Goal: Task Accomplishment & Management: Use online tool/utility

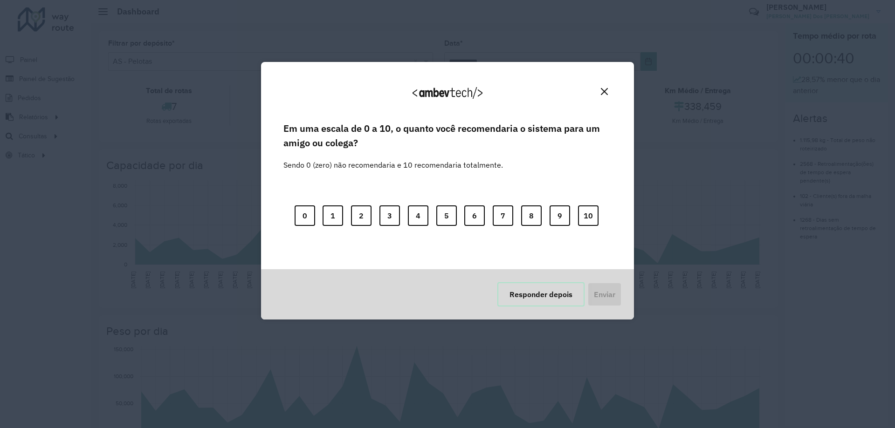
click at [514, 303] on button "Responder depois" at bounding box center [540, 295] width 87 height 24
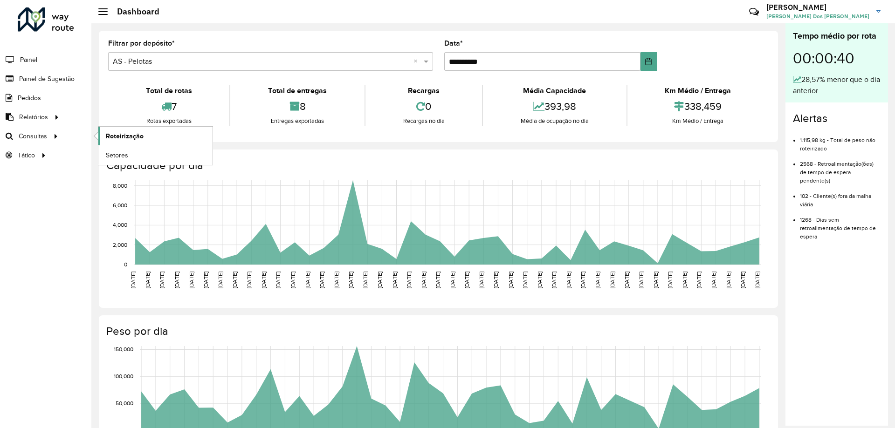
click at [117, 130] on link "Roteirização" at bounding box center [155, 136] width 114 height 19
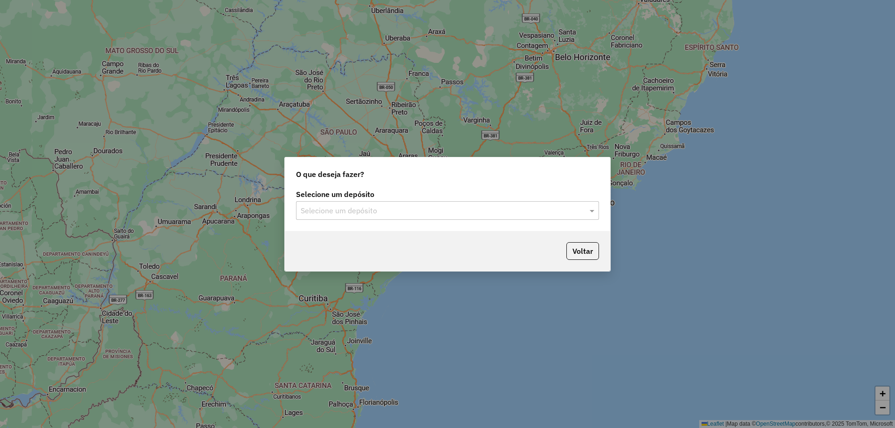
click at [485, 212] on input "text" at bounding box center [438, 211] width 275 height 11
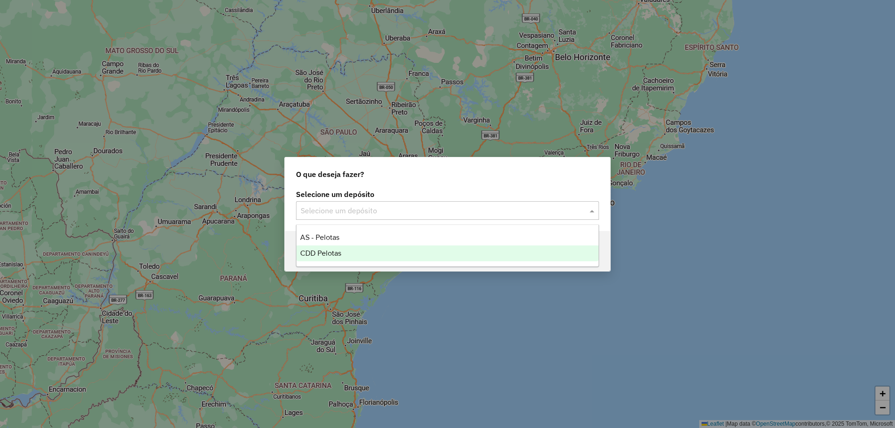
click at [440, 253] on div "CDD Pelotas" at bounding box center [448, 254] width 302 height 16
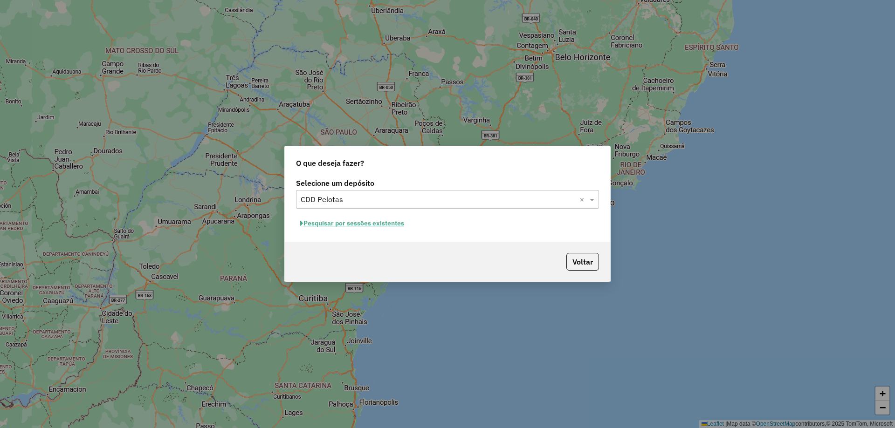
click at [383, 224] on button "Pesquisar por sessões existentes" at bounding box center [352, 223] width 112 height 14
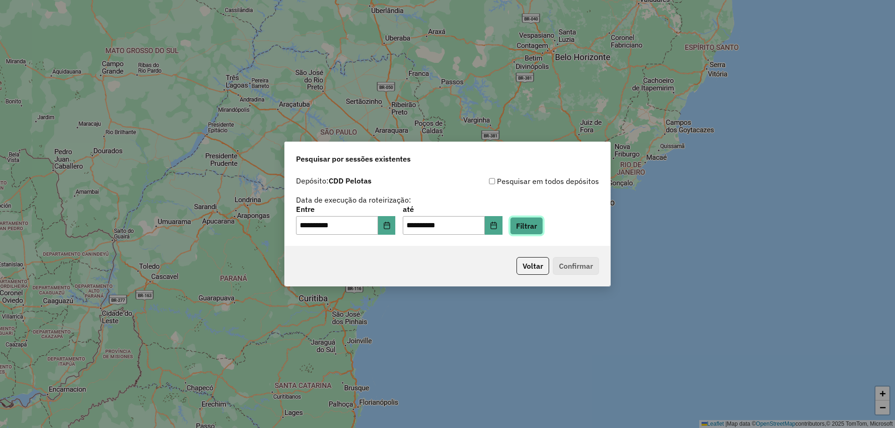
click at [536, 226] on button "Filtrar" at bounding box center [526, 226] width 33 height 18
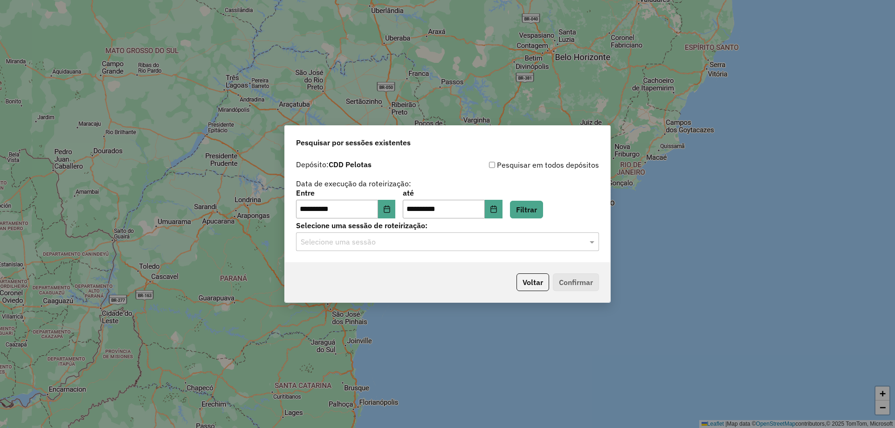
click at [400, 235] on div "Selecione uma sessão" at bounding box center [447, 242] width 303 height 19
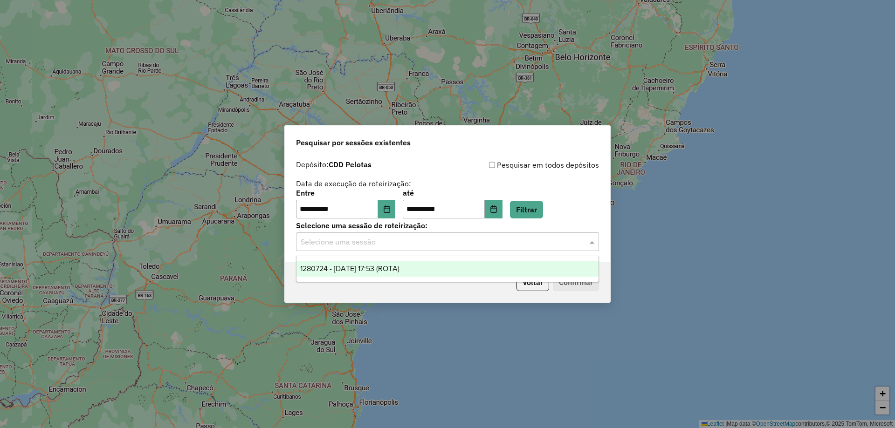
click at [400, 269] on span "1280724 - [DATE] 17:53 (ROTA)" at bounding box center [349, 269] width 99 height 8
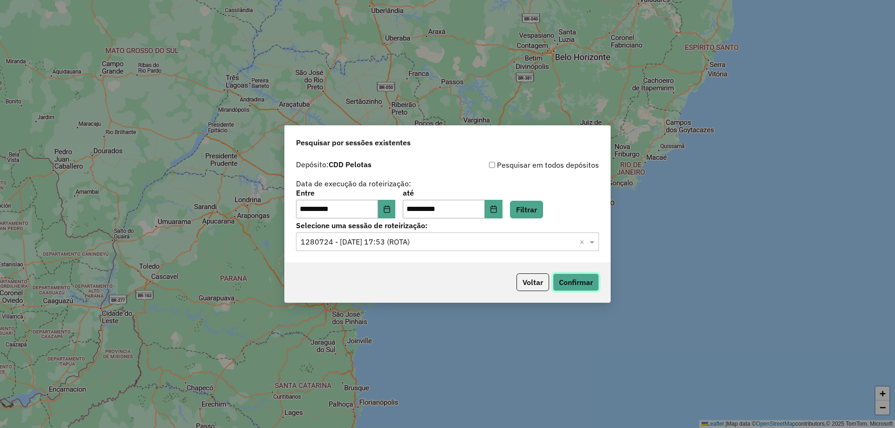
click at [564, 282] on button "Confirmar" at bounding box center [576, 283] width 46 height 18
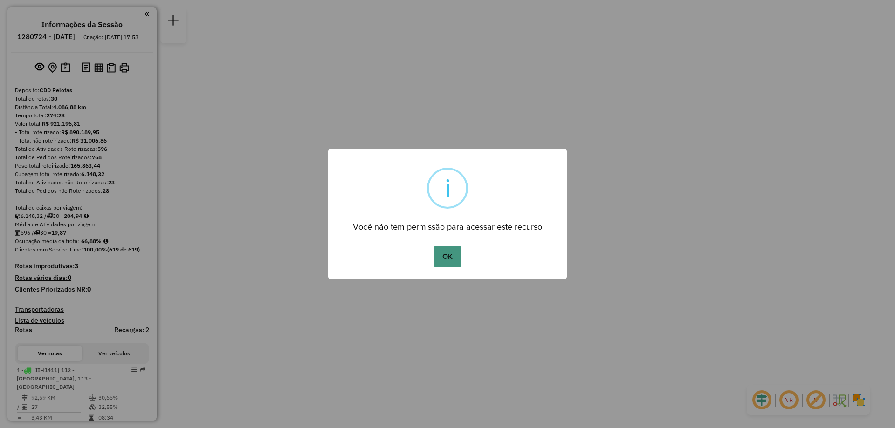
click at [452, 254] on button "OK" at bounding box center [448, 256] width 28 height 21
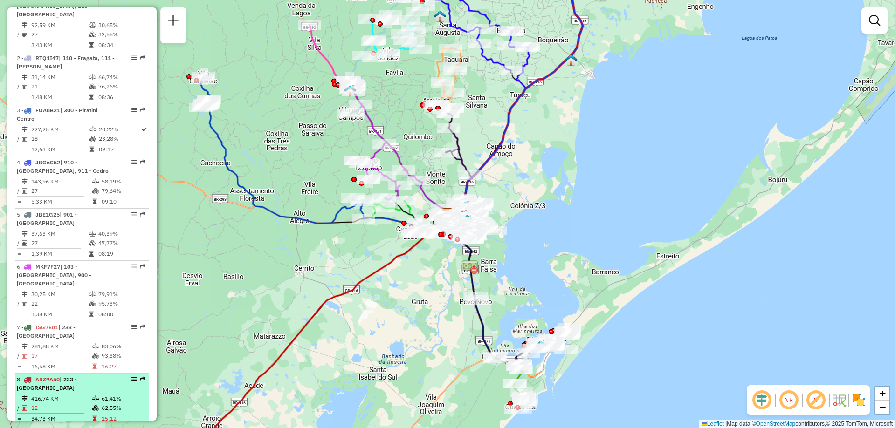
scroll to position [513, 0]
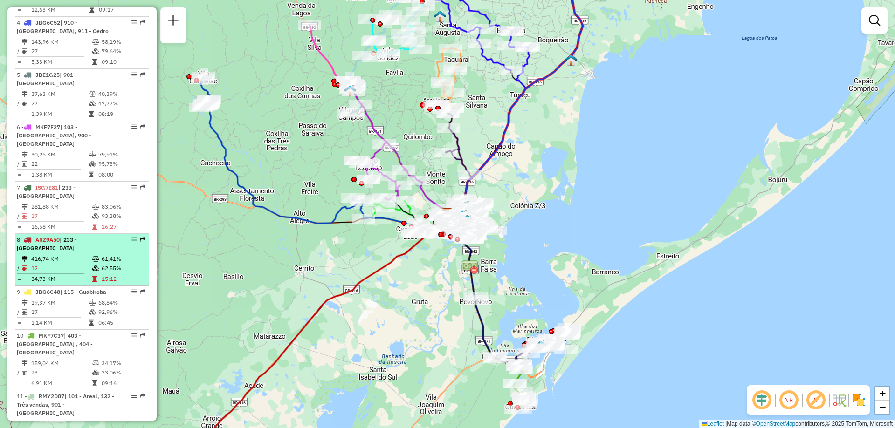
click at [65, 255] on td "416,74 KM" at bounding box center [61, 259] width 61 height 9
select select "**********"
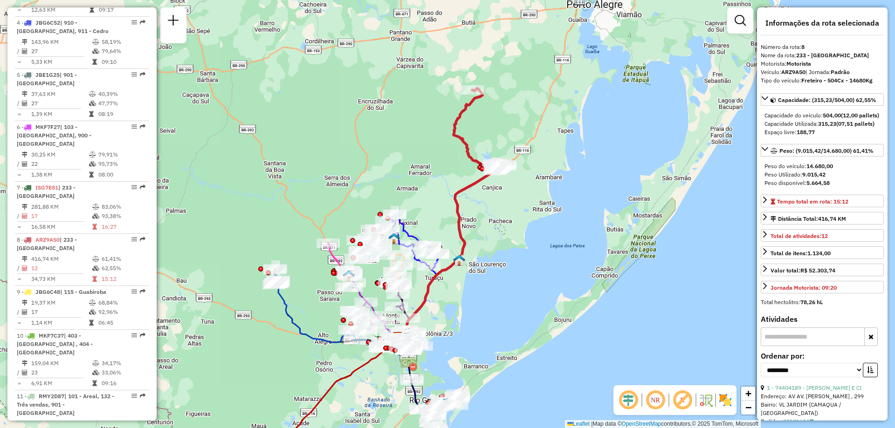
click at [468, 148] on icon at bounding box center [476, 129] width 44 height 81
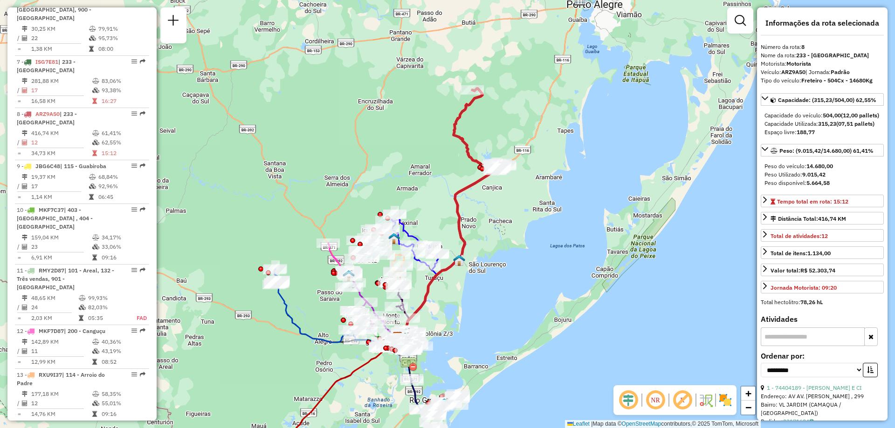
scroll to position [723, 0]
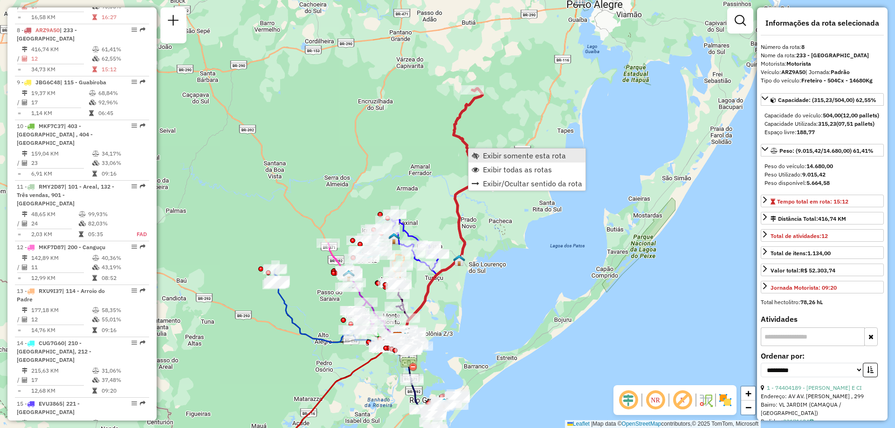
click at [475, 153] on span "Exibir somente esta rota" at bounding box center [475, 155] width 7 height 7
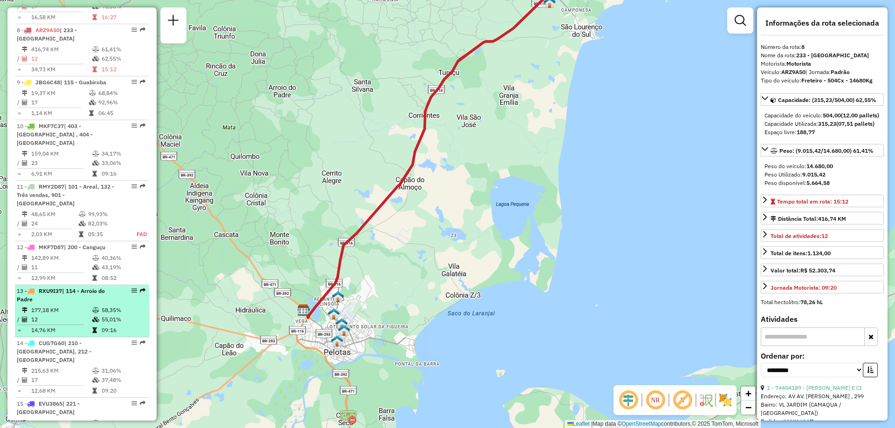
scroll to position [629, 0]
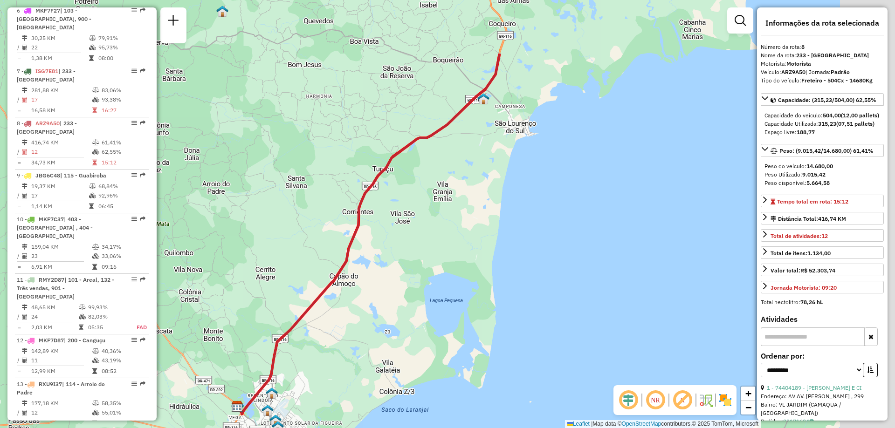
drag, startPoint x: 378, startPoint y: 185, endPoint x: 305, endPoint y: 298, distance: 134.9
click at [305, 298] on div "Janela de atendimento Grade de atendimento Capacidade Transportadoras Veículos …" at bounding box center [447, 214] width 895 height 428
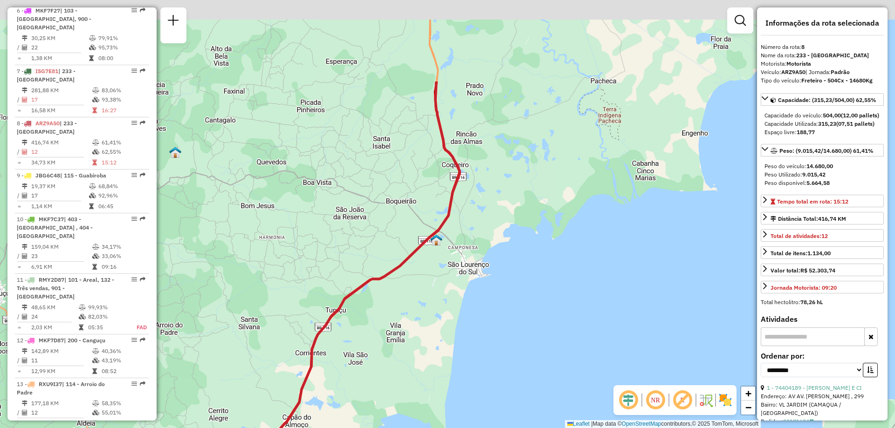
drag, startPoint x: 402, startPoint y: 156, endPoint x: 355, endPoint y: 287, distance: 139.2
click at [355, 287] on div "Janela de atendimento Grade de atendimento Capacidade Transportadoras Veículos …" at bounding box center [447, 214] width 895 height 428
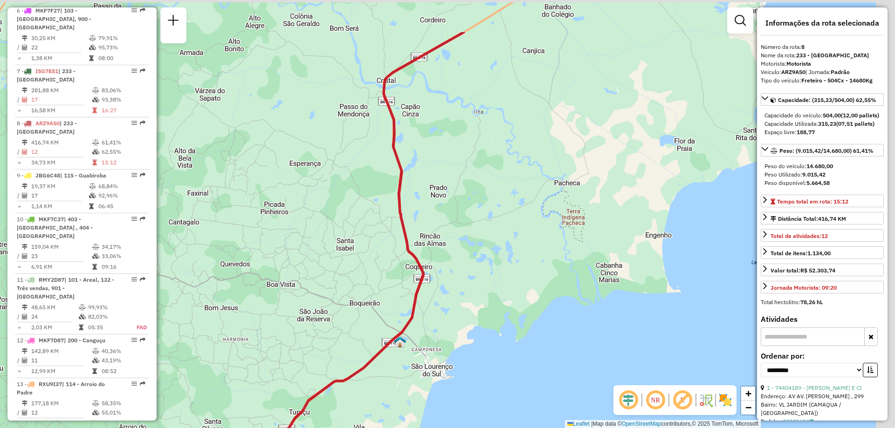
drag, startPoint x: 396, startPoint y: 182, endPoint x: 366, endPoint y: 279, distance: 101.3
click at [366, 279] on div "Janela de atendimento Grade de atendimento Capacidade Transportadoras Veículos …" at bounding box center [447, 214] width 895 height 428
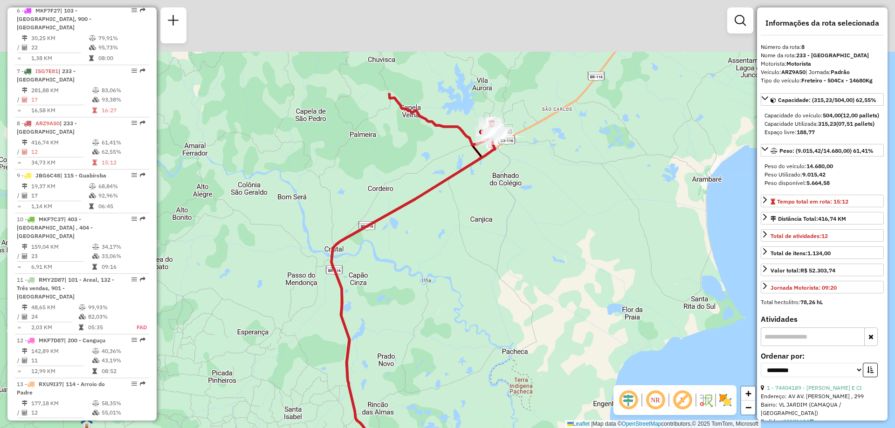
drag, startPoint x: 388, startPoint y: 148, endPoint x: 343, endPoint y: 287, distance: 145.7
click at [343, 286] on icon at bounding box center [361, 372] width 267 height 470
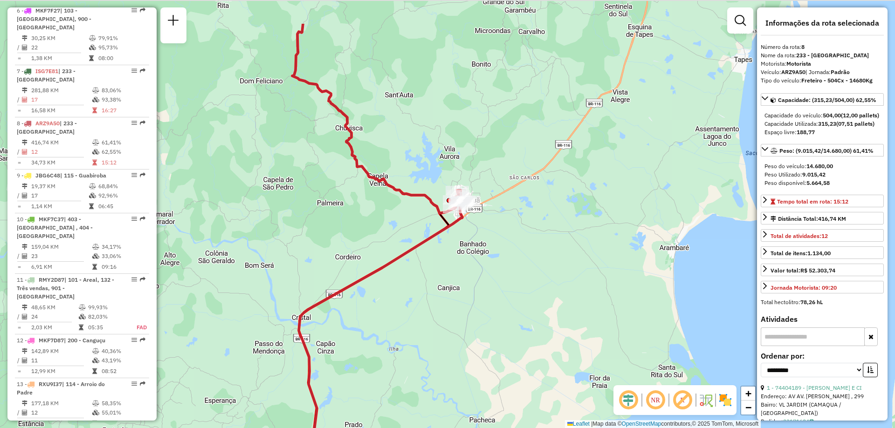
drag, startPoint x: 458, startPoint y: 176, endPoint x: 423, endPoint y: 242, distance: 75.3
click at [423, 242] on div "Janela de atendimento Grade de atendimento Capacidade Transportadoras Veículos …" at bounding box center [447, 214] width 895 height 428
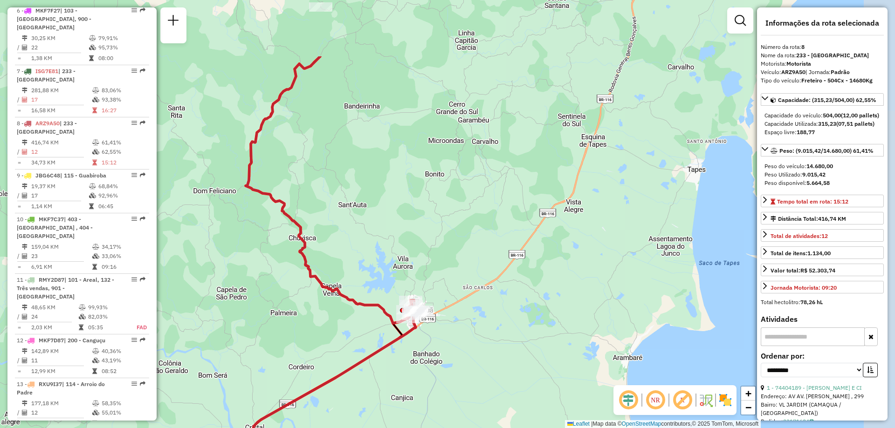
drag, startPoint x: 404, startPoint y: 267, endPoint x: 361, endPoint y: 324, distance: 71.6
click at [361, 324] on div "Janela de atendimento Grade de atendimento Capacidade Transportadoras Veículos …" at bounding box center [447, 214] width 895 height 428
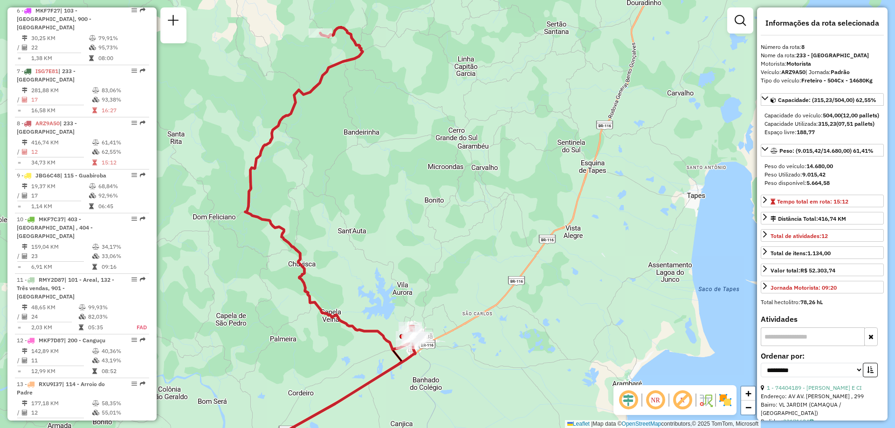
drag, startPoint x: 330, startPoint y: 252, endPoint x: 329, endPoint y: 276, distance: 23.8
click at [329, 276] on div "Janela de atendimento Grade de atendimento Capacidade Transportadoras Veículos …" at bounding box center [447, 214] width 895 height 428
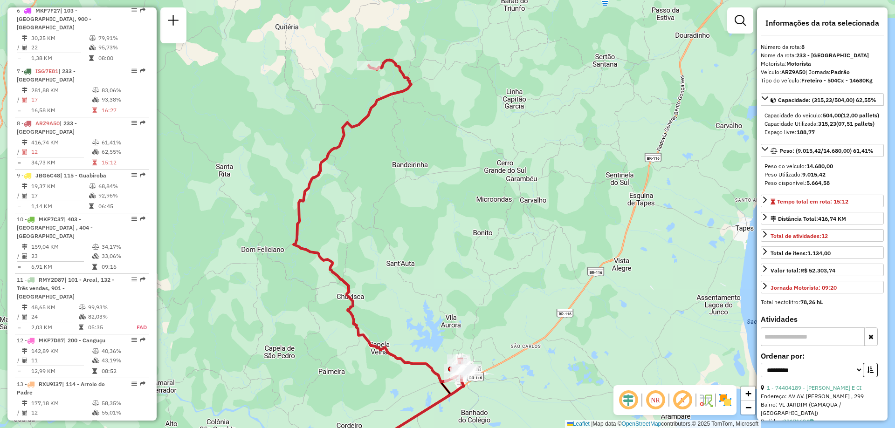
drag, startPoint x: 324, startPoint y: 233, endPoint x: 358, endPoint y: 256, distance: 41.0
click at [358, 256] on div "Janela de atendimento Grade de atendimento Capacidade Transportadoras Veículos …" at bounding box center [447, 214] width 895 height 428
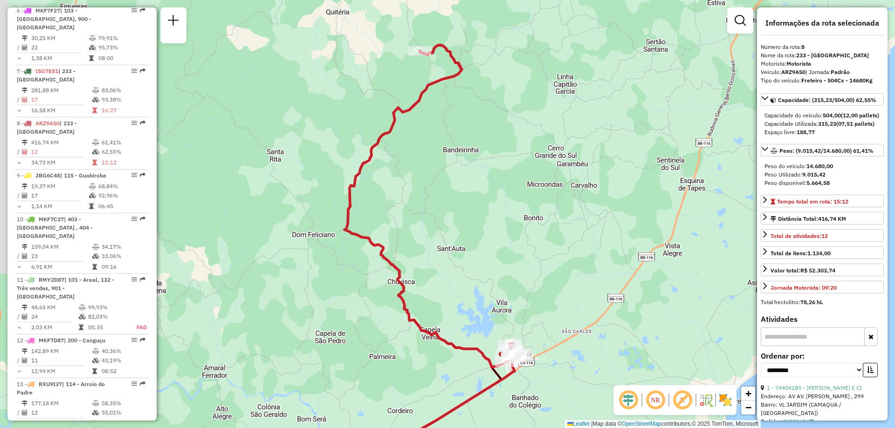
drag, startPoint x: 275, startPoint y: 223, endPoint x: 328, endPoint y: 207, distance: 55.6
click at [328, 207] on div "Janela de atendimento Grade de atendimento Capacidade Transportadoras Veículos …" at bounding box center [447, 214] width 895 height 428
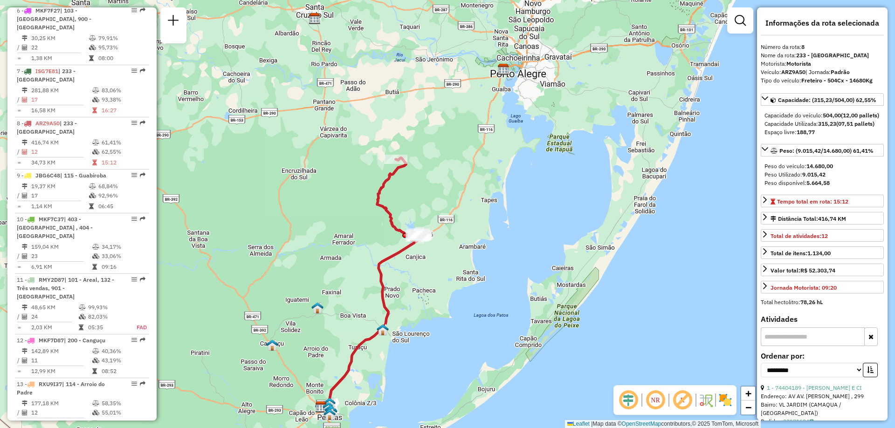
drag, startPoint x: 293, startPoint y: 212, endPoint x: 333, endPoint y: 204, distance: 40.3
click at [333, 204] on div "Janela de atendimento Grade de atendimento Capacidade Transportadoras Veículos …" at bounding box center [447, 214] width 895 height 428
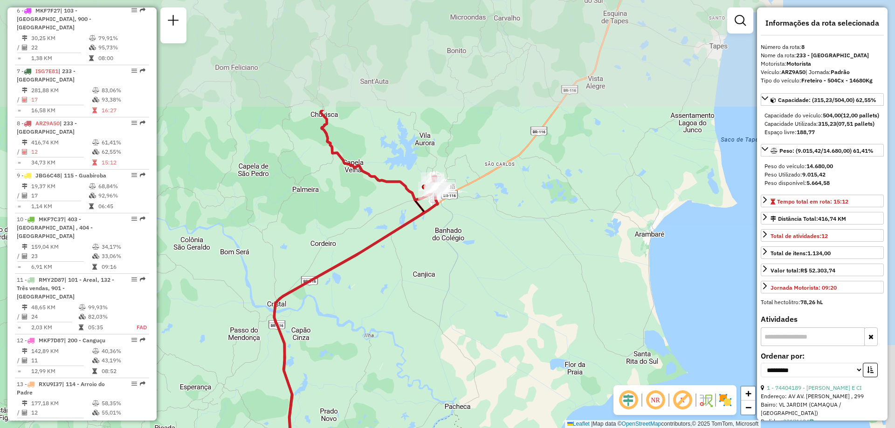
drag, startPoint x: 386, startPoint y: 221, endPoint x: 361, endPoint y: 360, distance: 141.2
click at [357, 367] on div "Janela de atendimento Grade de atendimento Capacidade Transportadoras Veículos …" at bounding box center [447, 214] width 895 height 428
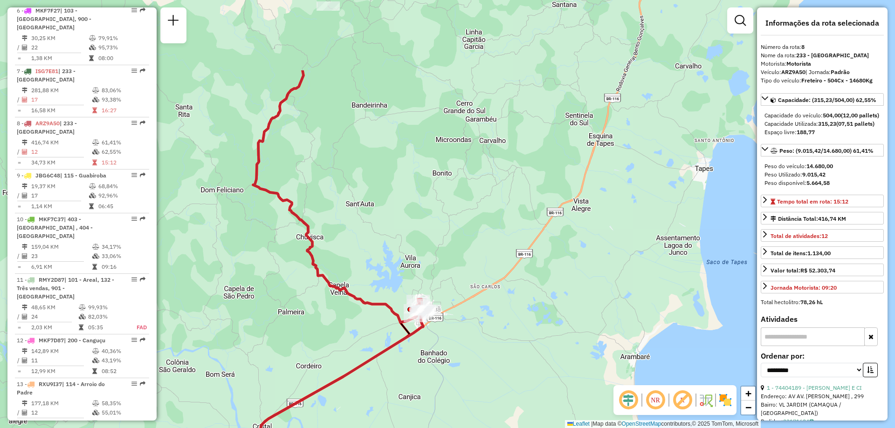
drag, startPoint x: 353, startPoint y: 263, endPoint x: 345, endPoint y: 336, distance: 73.6
click at [345, 336] on div "Janela de atendimento Grade de atendimento Capacidade Transportadoras Veículos …" at bounding box center [447, 214] width 895 height 428
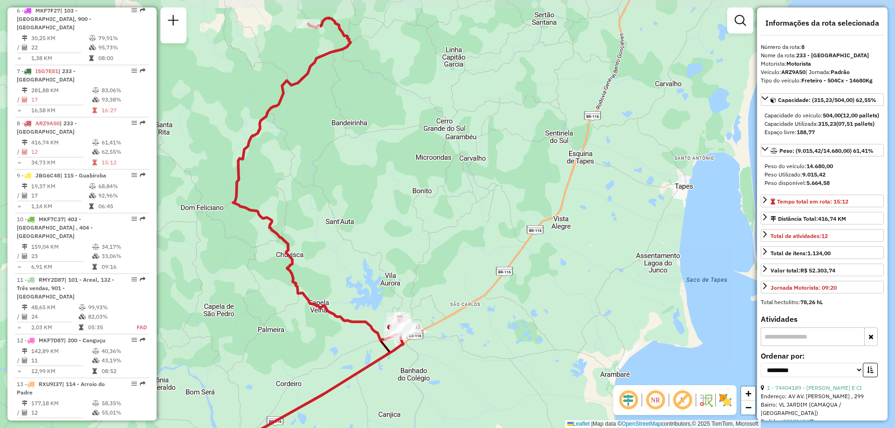
drag, startPoint x: 341, startPoint y: 303, endPoint x: 321, endPoint y: 321, distance: 27.1
click at [321, 321] on div "Janela de atendimento Grade de atendimento Capacidade Transportadoras Veículos …" at bounding box center [447, 214] width 895 height 428
